Goal: Obtain resource: Obtain resource

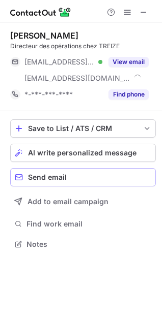
scroll to position [237, 162]
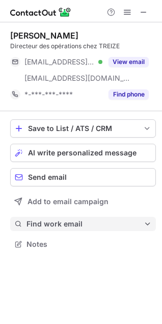
click at [72, 225] on span "Find work email" at bounding box center [84, 223] width 117 height 9
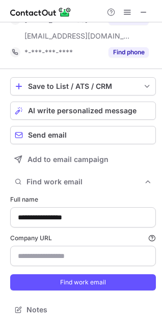
scroll to position [43, 0]
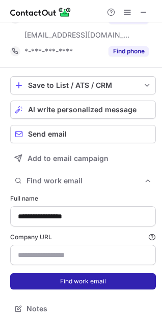
click at [82, 281] on button "Find work email" at bounding box center [82, 281] width 145 height 16
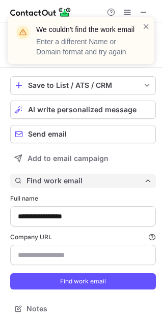
scroll to position [0, 0]
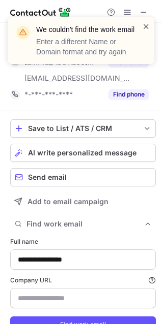
click at [147, 28] on span at bounding box center [146, 26] width 8 height 10
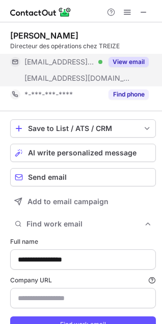
click at [124, 63] on button "View email" at bounding box center [128, 62] width 40 height 10
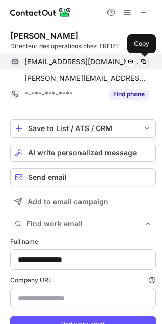
click at [142, 62] on span at bounding box center [143, 62] width 8 height 8
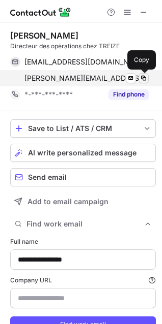
click at [143, 80] on span at bounding box center [143, 78] width 8 height 8
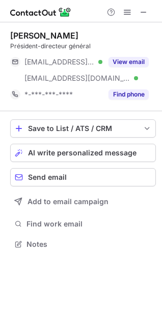
scroll to position [237, 162]
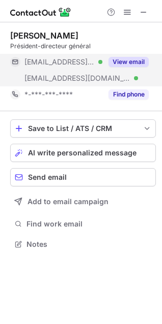
click at [132, 63] on button "View email" at bounding box center [128, 62] width 40 height 10
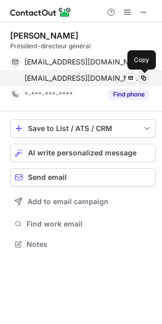
click at [144, 80] on span at bounding box center [143, 78] width 8 height 8
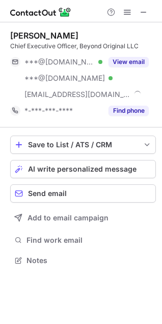
scroll to position [254, 162]
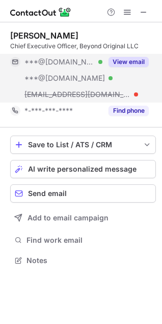
click at [126, 62] on button "View email" at bounding box center [128, 62] width 40 height 10
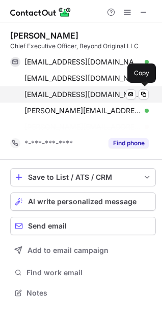
scroll to position [270, 162]
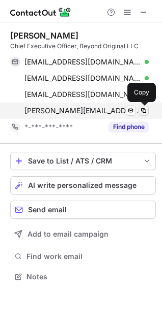
click at [145, 112] on span at bounding box center [143, 111] width 8 height 8
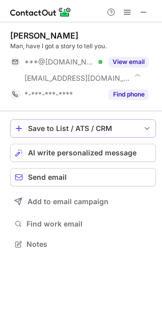
scroll to position [237, 162]
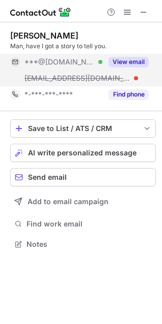
click at [131, 60] on button "View email" at bounding box center [128, 62] width 40 height 10
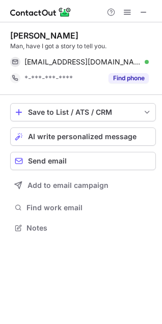
scroll to position [221, 162]
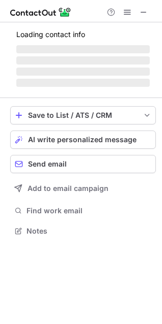
scroll to position [254, 162]
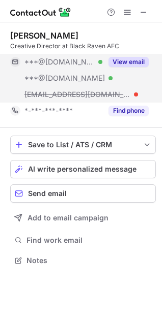
click at [137, 62] on button "View email" at bounding box center [128, 62] width 40 height 10
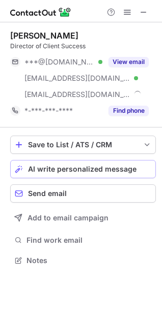
scroll to position [254, 162]
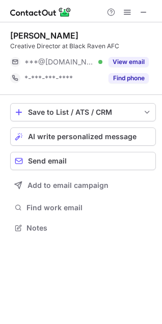
scroll to position [221, 162]
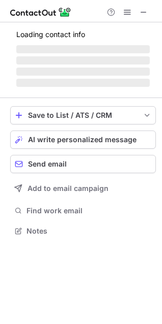
scroll to position [263, 162]
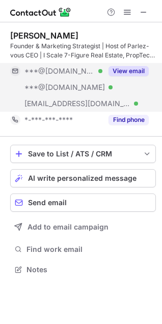
click at [133, 68] on button "View email" at bounding box center [128, 71] width 40 height 10
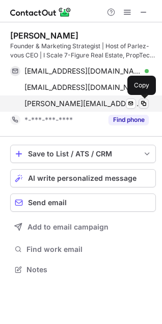
click at [141, 105] on span at bounding box center [143, 104] width 8 height 8
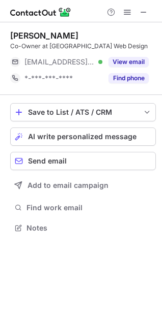
scroll to position [221, 162]
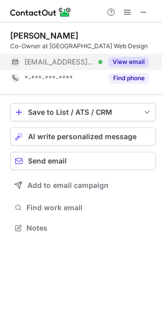
click at [137, 63] on button "View email" at bounding box center [128, 62] width 40 height 10
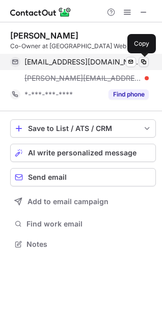
click at [145, 64] on span at bounding box center [143, 62] width 8 height 8
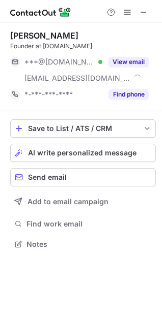
scroll to position [237, 162]
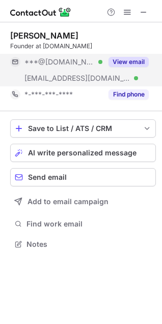
click at [135, 61] on button "View email" at bounding box center [128, 62] width 40 height 10
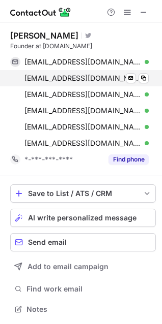
scroll to position [1, 0]
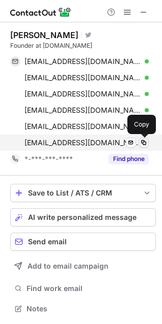
click span
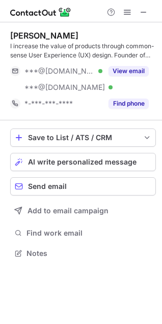
scroll to position [246, 162]
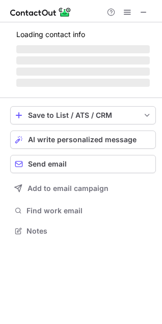
scroll to position [237, 162]
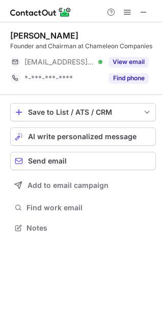
scroll to position [221, 162]
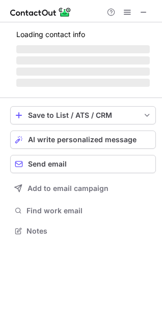
scroll to position [279, 162]
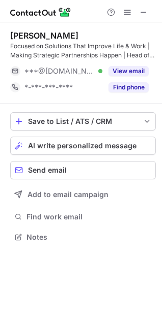
scroll to position [230, 162]
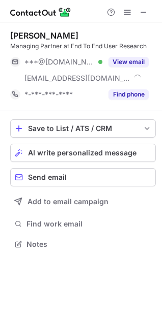
scroll to position [237, 162]
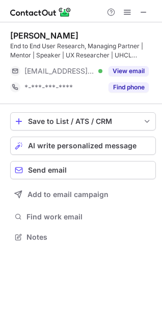
scroll to position [230, 162]
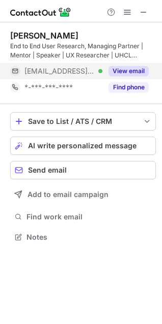
click at [132, 73] on button "View email" at bounding box center [128, 71] width 40 height 10
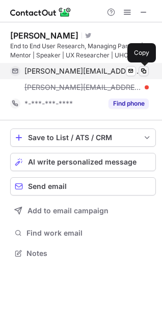
click at [146, 74] on span at bounding box center [143, 71] width 8 height 8
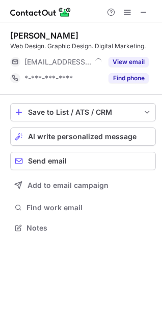
scroll to position [221, 162]
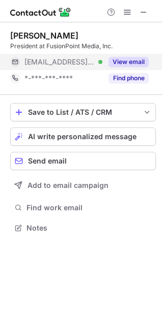
click at [129, 62] on button "View email" at bounding box center [128, 62] width 40 height 10
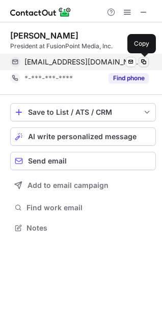
click at [143, 63] on span at bounding box center [143, 62] width 8 height 8
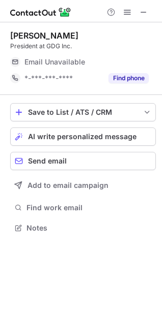
scroll to position [221, 162]
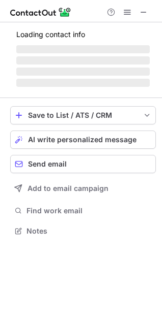
scroll to position [221, 162]
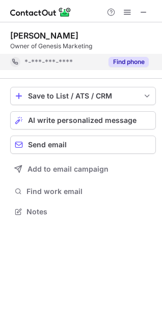
scroll to position [205, 162]
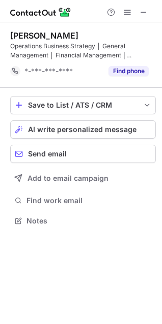
scroll to position [214, 162]
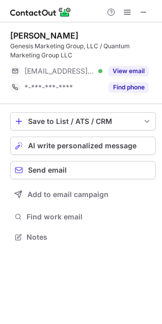
scroll to position [230, 162]
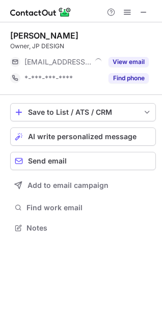
scroll to position [221, 162]
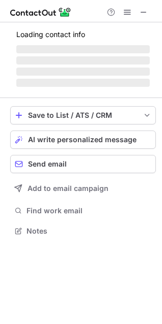
scroll to position [263, 162]
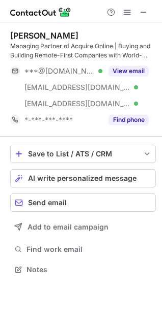
scroll to position [263, 162]
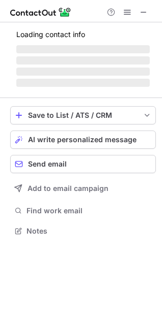
scroll to position [246, 162]
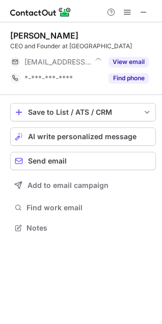
scroll to position [221, 162]
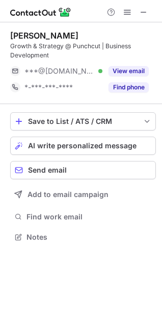
scroll to position [230, 162]
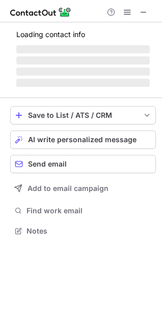
scroll to position [246, 162]
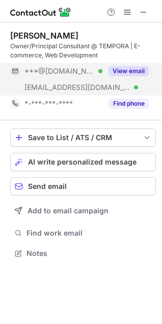
click at [131, 67] on button "View email" at bounding box center [128, 71] width 40 height 10
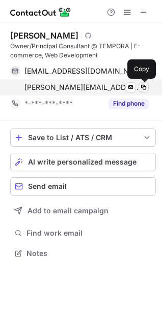
click at [145, 89] on span at bounding box center [143, 87] width 8 height 8
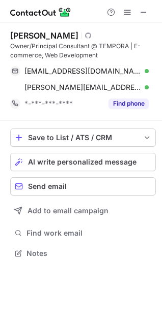
scroll to position [214, 162]
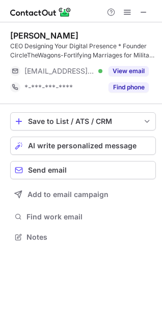
scroll to position [230, 162]
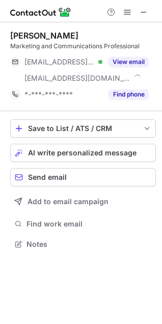
scroll to position [237, 162]
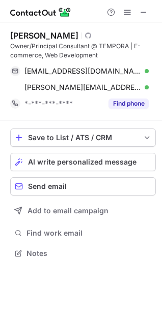
scroll to position [246, 162]
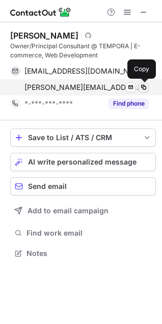
click at [143, 86] on span at bounding box center [143, 87] width 8 height 8
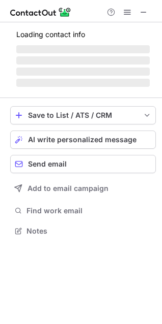
scroll to position [224, 162]
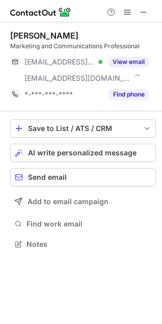
scroll to position [237, 162]
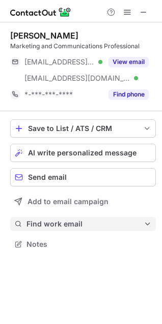
click at [71, 225] on span "Find work email" at bounding box center [84, 223] width 117 height 9
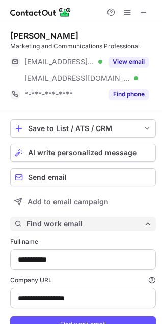
scroll to position [43, 0]
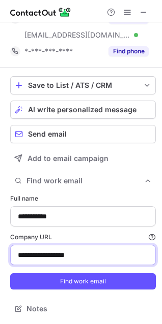
click at [98, 261] on input "**********" at bounding box center [82, 255] width 145 height 20
paste input "**********"
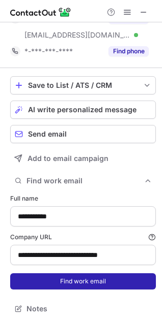
click at [105, 279] on button "Find work email" at bounding box center [82, 281] width 145 height 16
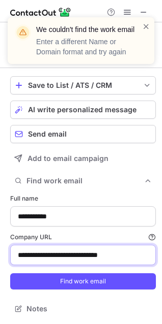
drag, startPoint x: 62, startPoint y: 259, endPoint x: -107, endPoint y: 260, distance: 169.2
click at [0, 260] on html "**********" at bounding box center [81, 162] width 162 height 324
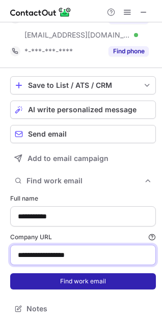
type input "**********"
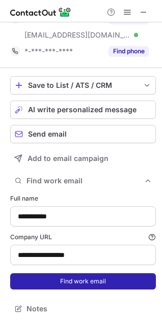
click at [60, 286] on button "Find work email" at bounding box center [82, 281] width 145 height 16
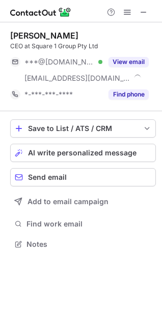
scroll to position [237, 162]
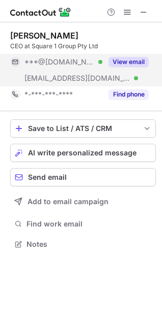
click at [128, 60] on button "View email" at bounding box center [128, 62] width 40 height 10
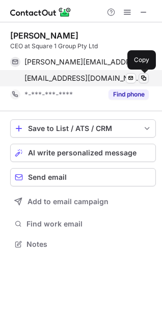
click at [145, 79] on span at bounding box center [143, 78] width 8 height 8
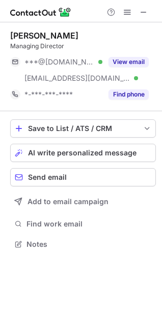
scroll to position [237, 162]
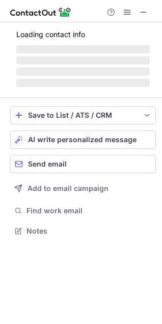
scroll to position [263, 162]
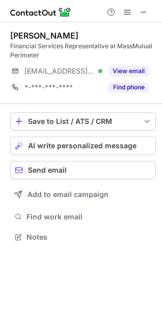
scroll to position [230, 162]
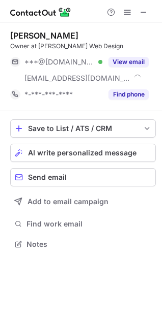
scroll to position [237, 162]
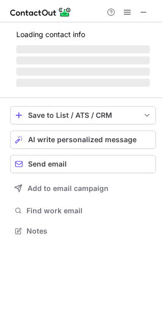
scroll to position [254, 162]
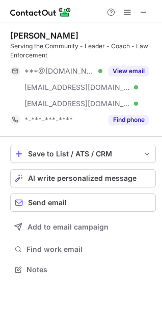
scroll to position [263, 162]
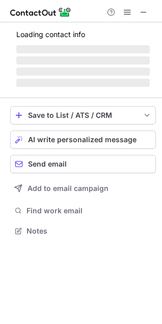
scroll to position [237, 162]
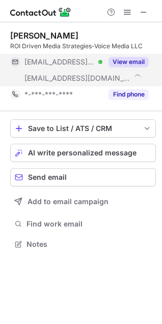
click at [142, 58] on button "View email" at bounding box center [128, 62] width 40 height 10
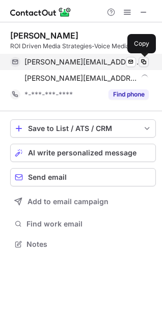
click at [145, 61] on span at bounding box center [143, 62] width 8 height 8
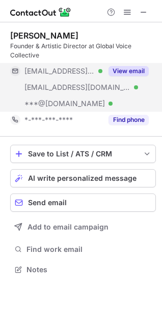
scroll to position [263, 162]
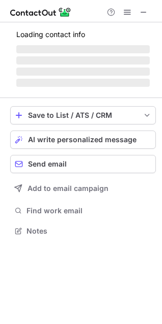
scroll to position [221, 162]
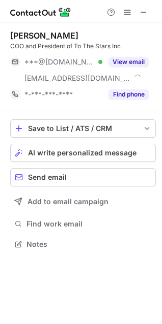
scroll to position [237, 162]
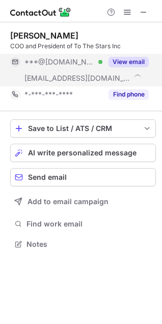
click at [120, 63] on button "View email" at bounding box center [128, 62] width 40 height 10
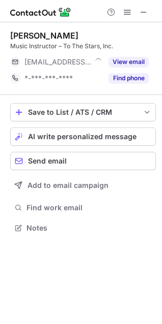
scroll to position [221, 162]
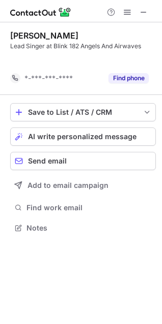
scroll to position [205, 162]
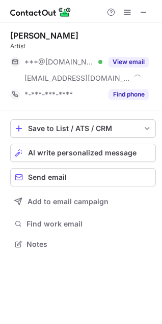
scroll to position [237, 162]
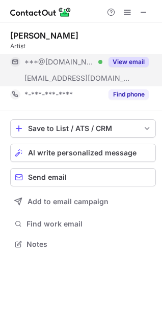
click at [136, 63] on button "View email" at bounding box center [128, 62] width 40 height 10
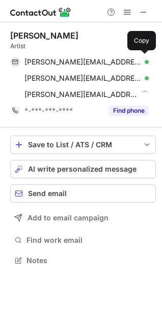
scroll to position [254, 162]
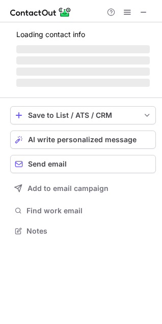
scroll to position [221, 162]
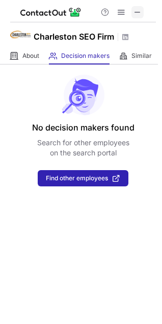
click at [138, 10] on span at bounding box center [137, 12] width 8 height 8
